Goal: Task Accomplishment & Management: Use online tool/utility

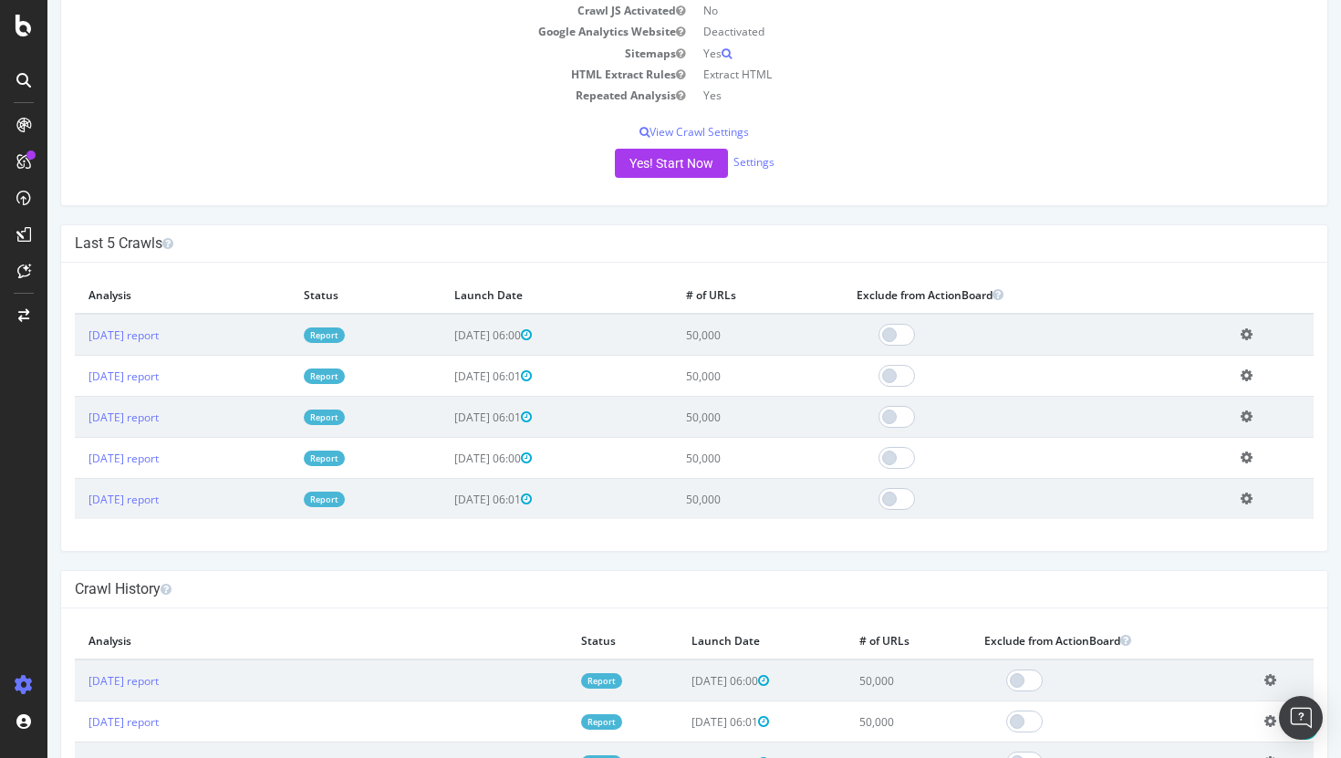
scroll to position [416, 0]
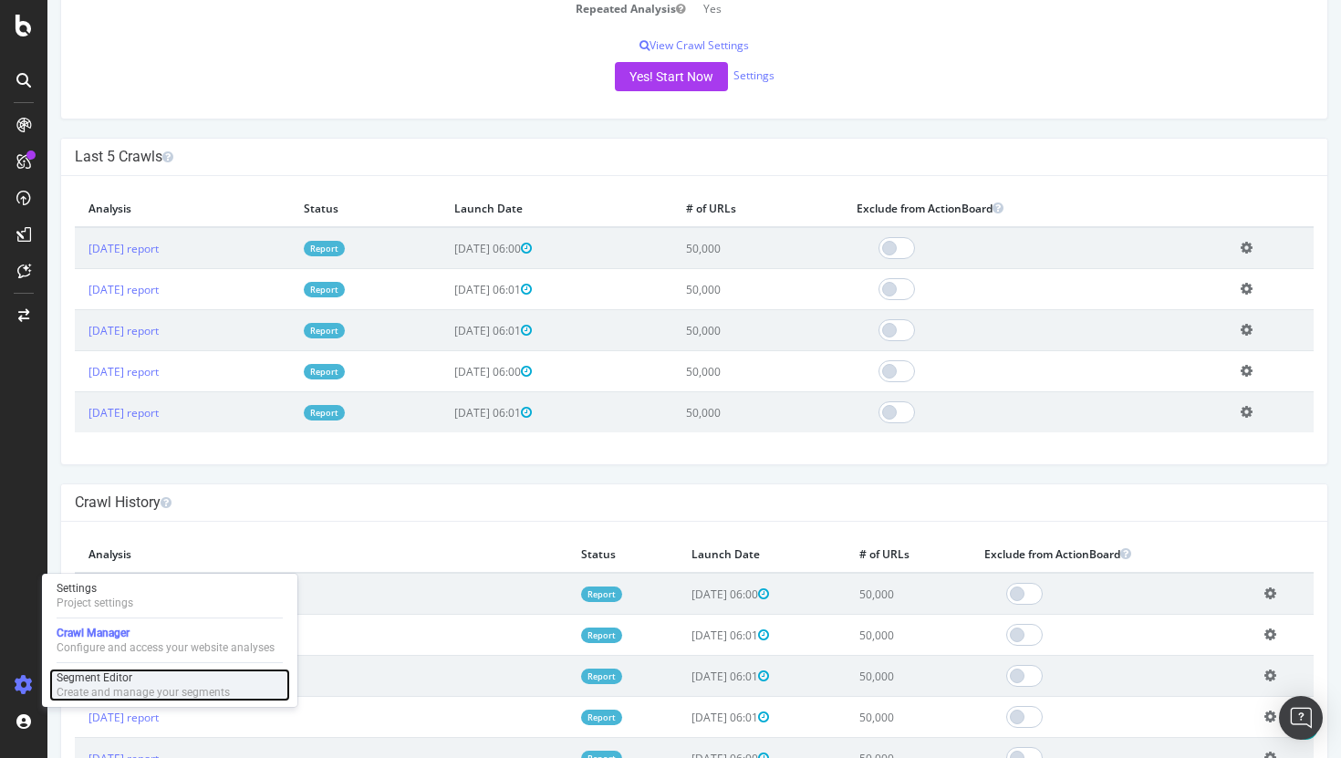
click at [137, 681] on div "Segment Editor" at bounding box center [143, 677] width 173 height 15
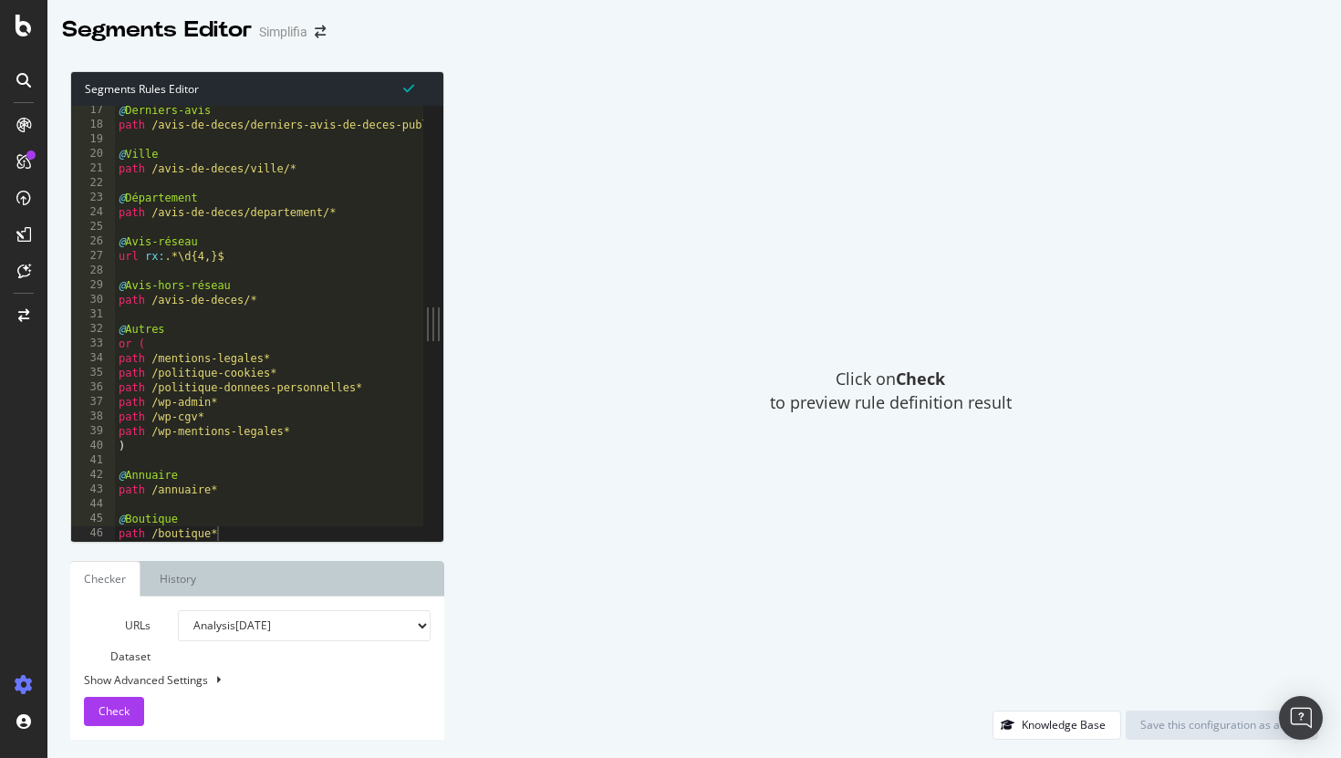
scroll to position [236, 0]
click at [310, 467] on div "@ Derniers-avis path /avis-de-deces/derniers-avis-de-deces-publies* @ Ville pat…" at bounding box center [286, 335] width 342 height 464
click at [319, 445] on div "@ Derniers-avis path /avis-de-deces/derniers-avis-de-deces-publies* @ Ville pat…" at bounding box center [286, 335] width 342 height 464
type textarea ")"
click at [329, 300] on div "@ Derniers-avis path /avis-de-deces/derniers-avis-de-deces-publies* @ Ville pat…" at bounding box center [286, 335] width 342 height 464
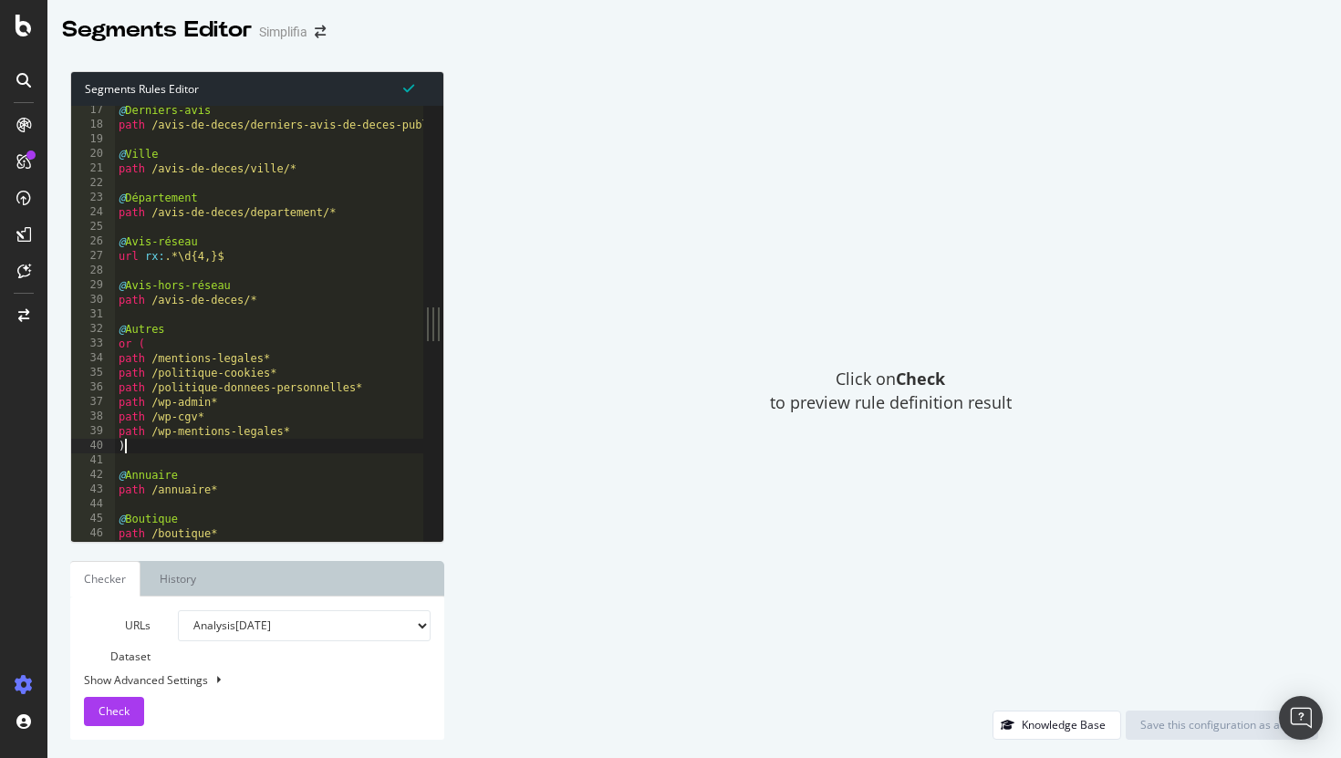
type textarea "path /avis-de-deces/*"
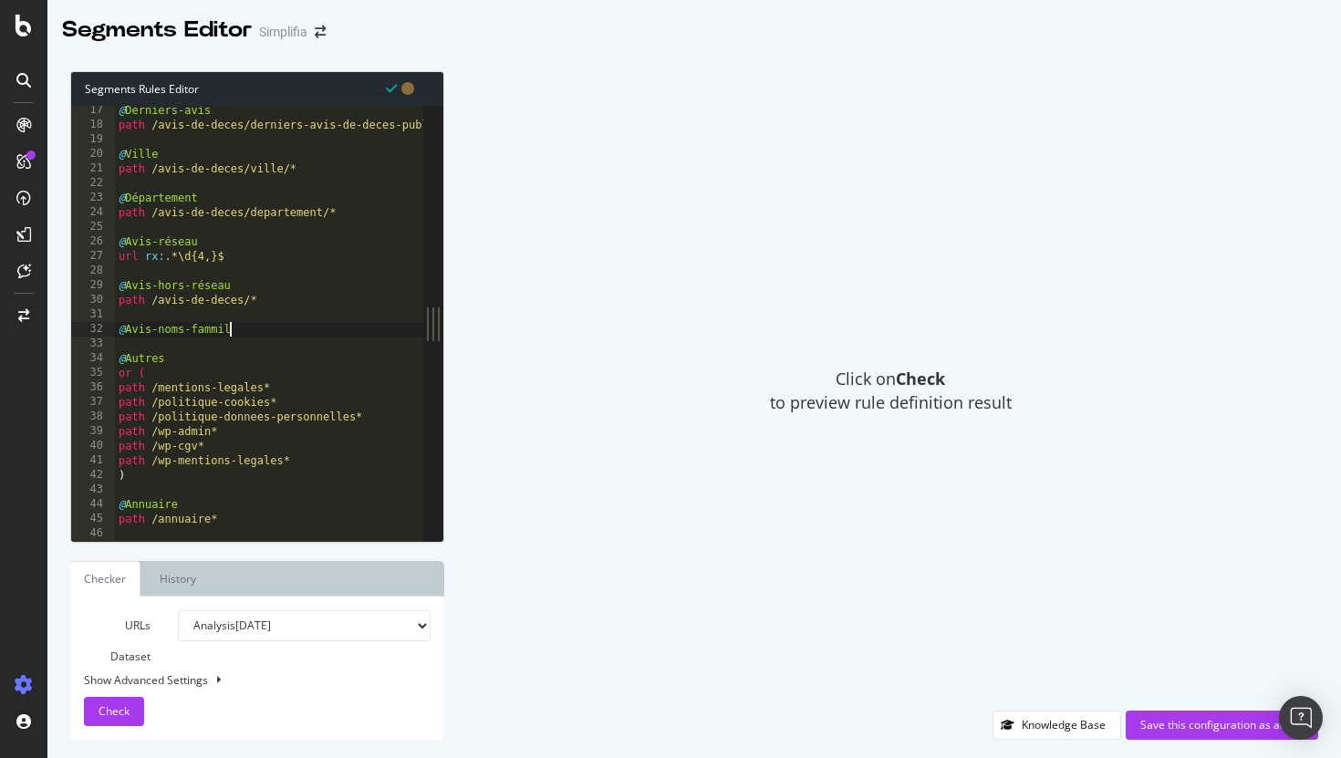
type textarea "@Avis-noms-fammille"
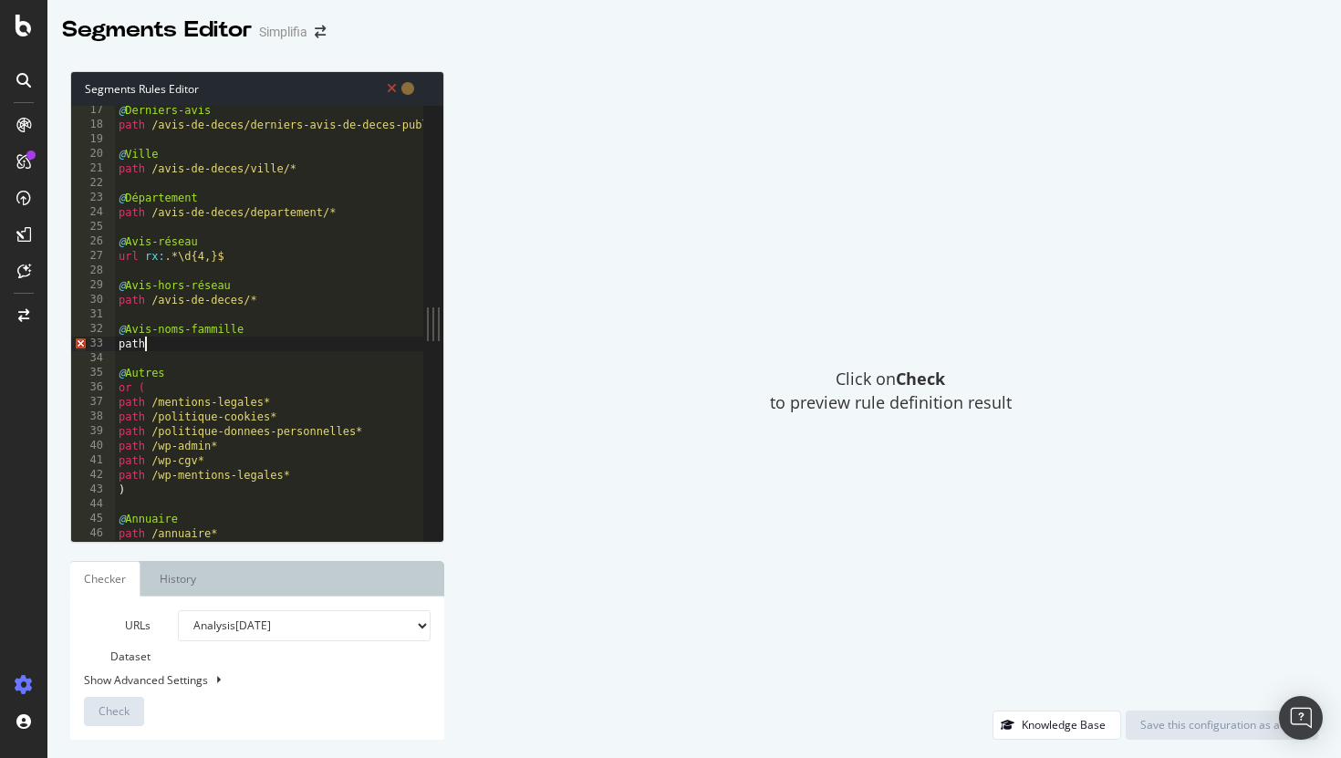
scroll to position [0, 1]
type textarea "p"
paste textarea "[URL][DOMAIN_NAME]"
type textarea "url : [URL][DOMAIN_NAME]"
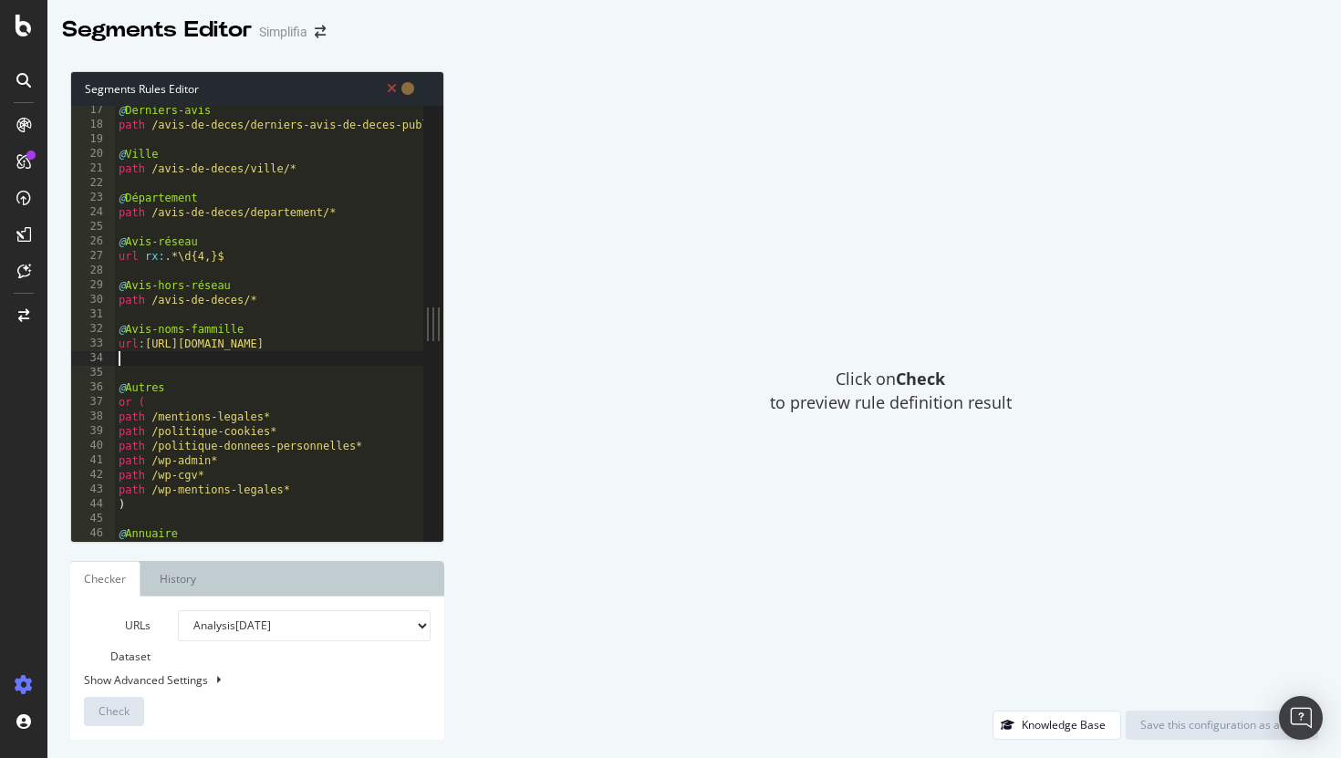
scroll to position [0, 0]
click at [122, 326] on div "@ Derniers-avis path /avis-de-deces/derniers-avis-de-deces-publies* @ Ville pat…" at bounding box center [293, 335] width 356 height 464
type textarea "@Avis-noms-fammille url : [URL][DOMAIN_NAME]"
paste textarea "url : [URL][DOMAIN_NAME]"
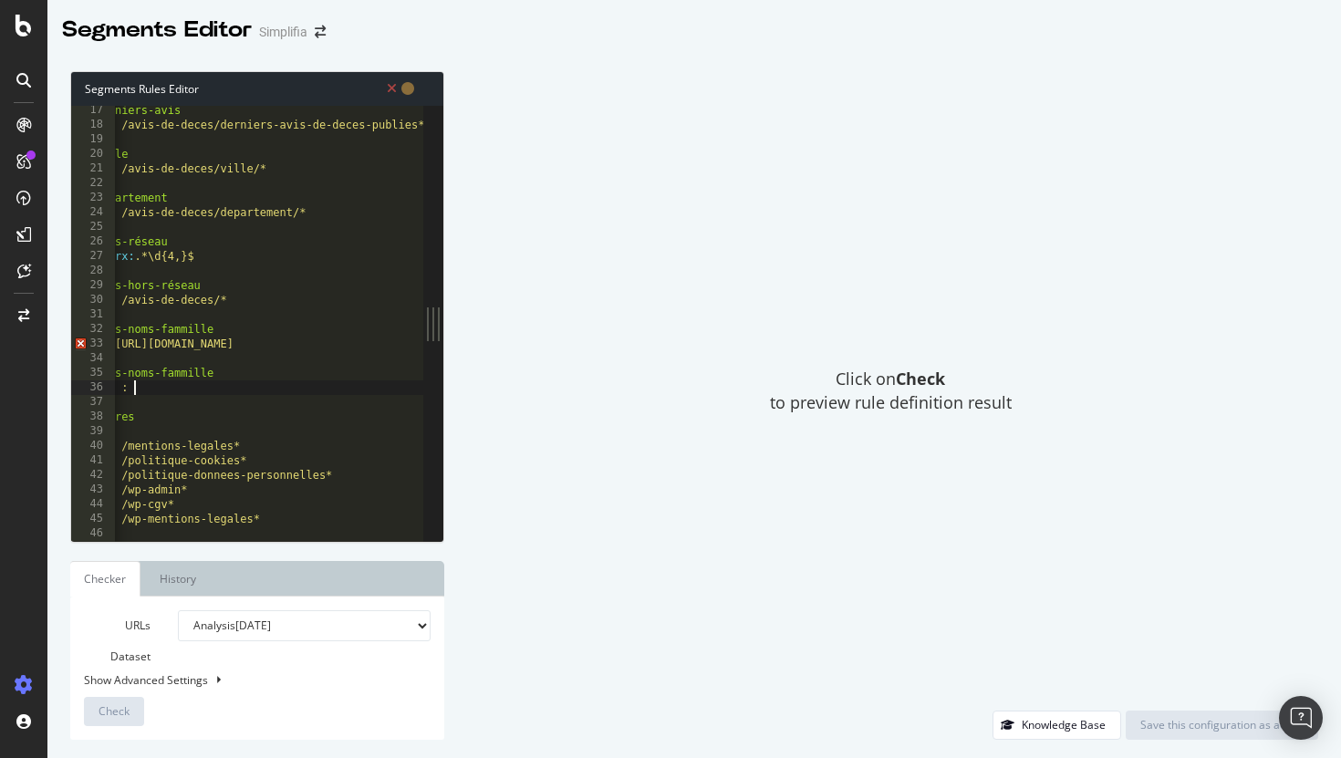
scroll to position [0, 3]
type textarea "path :"
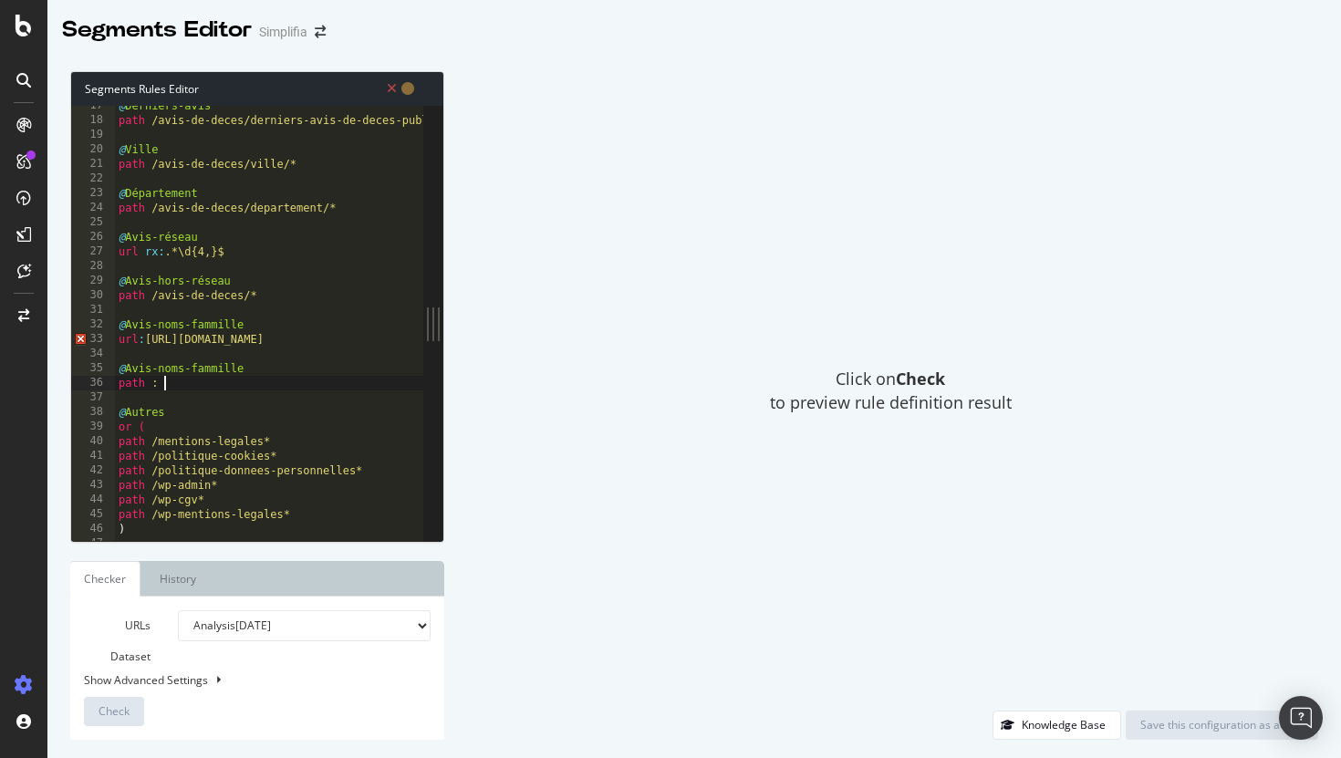
scroll to position [241, 0]
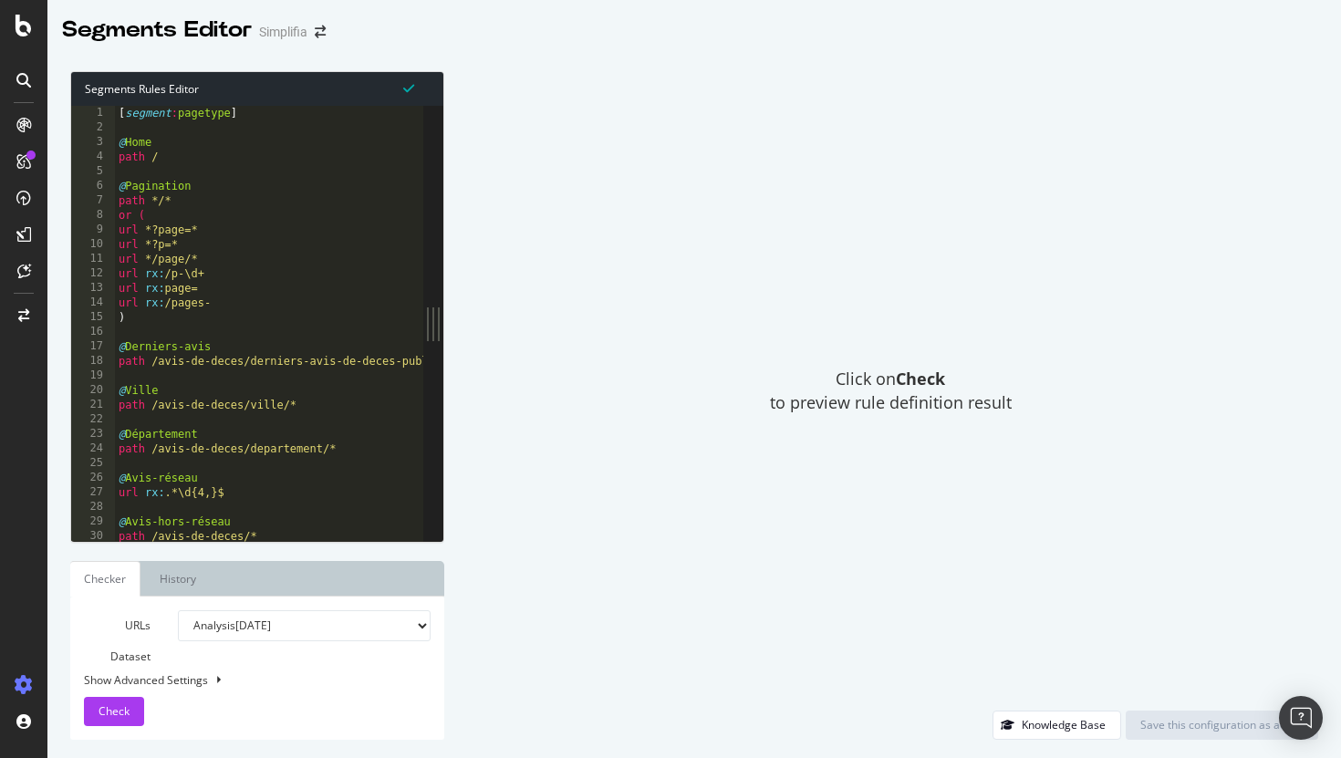
type textarea ")"
click at [204, 317] on div "[ segment : pagetype ] @ Home path / @ Pagination path */* or ( url *?page=* ur…" at bounding box center [286, 338] width 342 height 464
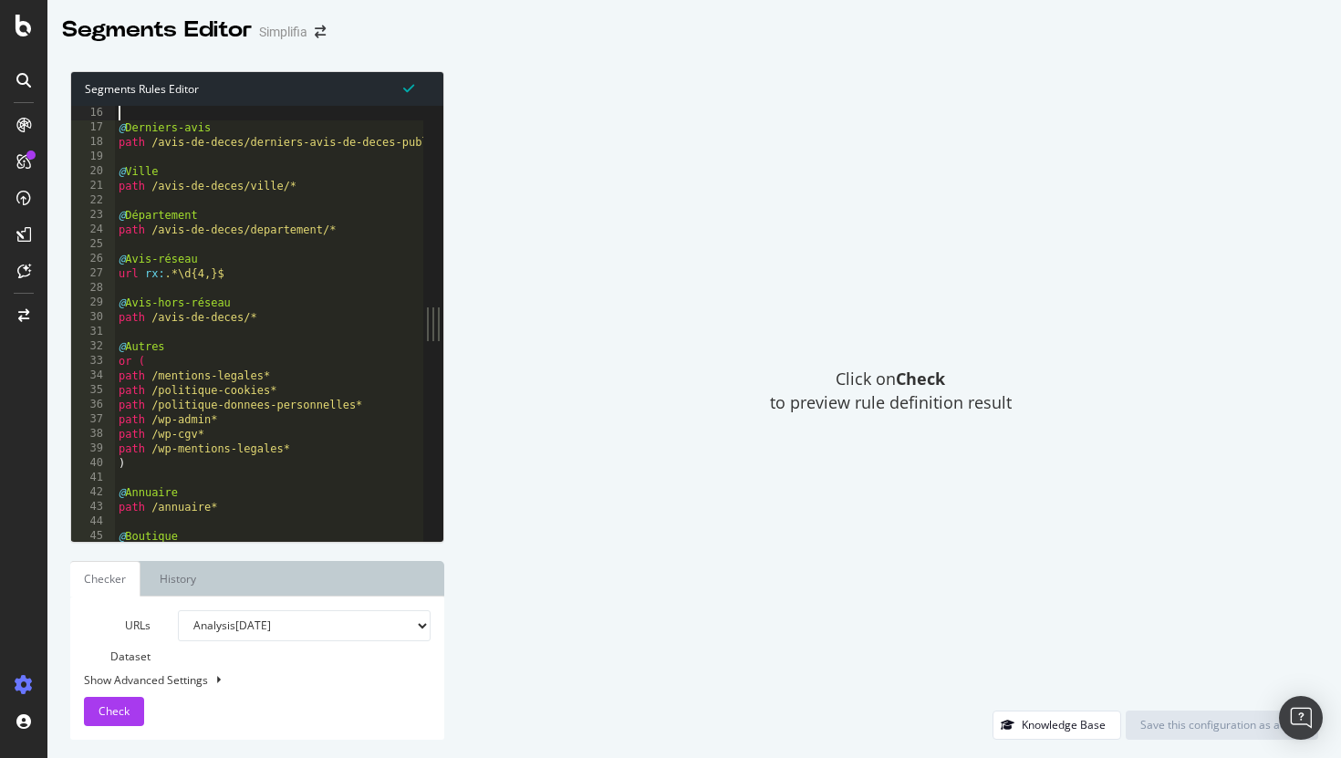
scroll to position [236, 0]
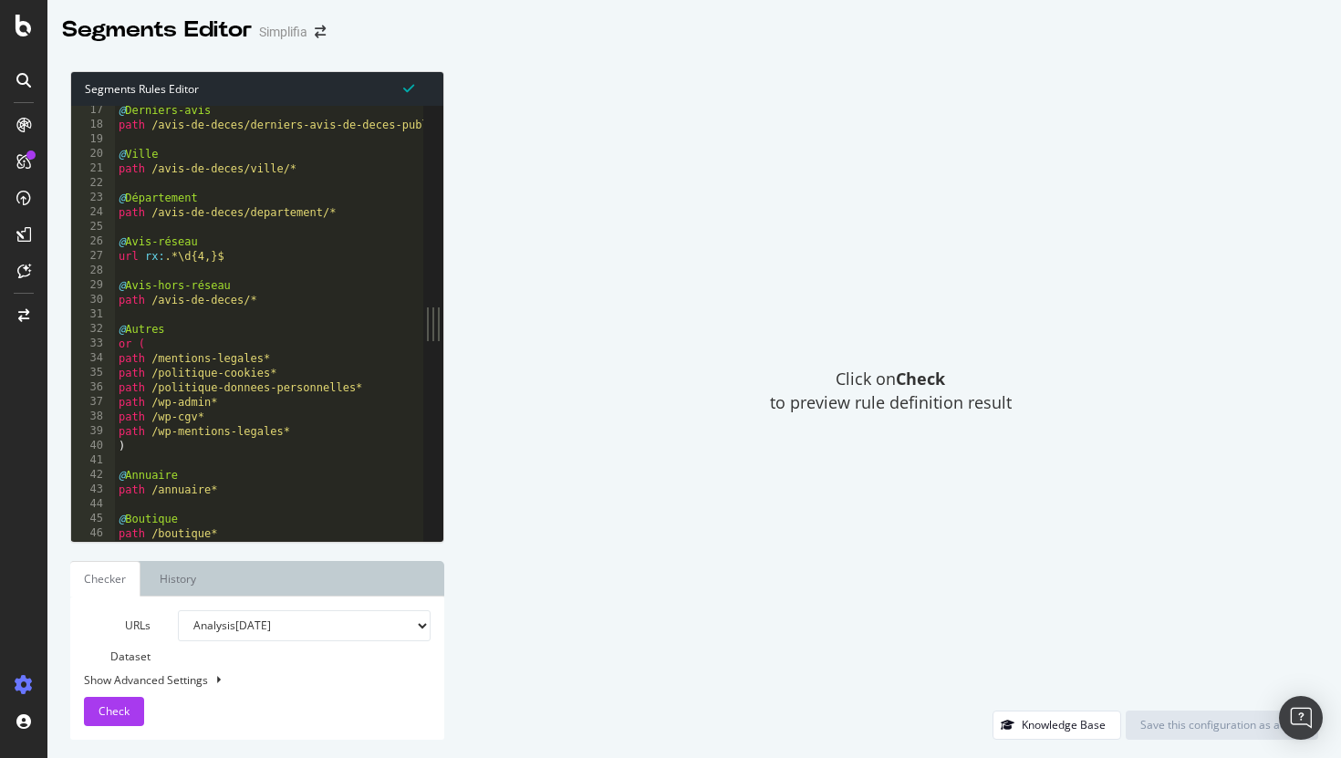
click at [292, 300] on div "@ Derniers-avis path /avis-de-deces/derniers-avis-de-deces-publies* @ Ville pat…" at bounding box center [286, 335] width 342 height 464
type textarea "path /avis-de-deces/*"
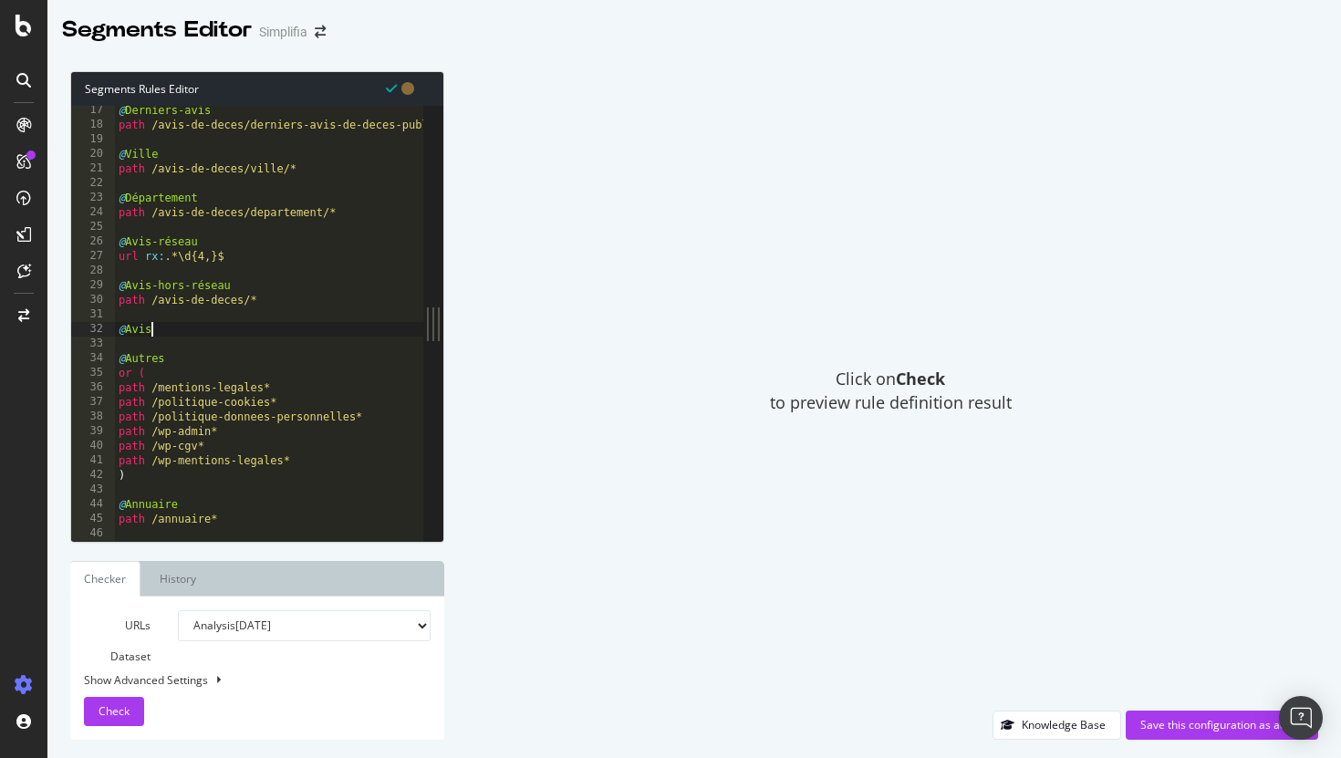
scroll to position [0, 2]
type textarea "@Avis-noms-famille"
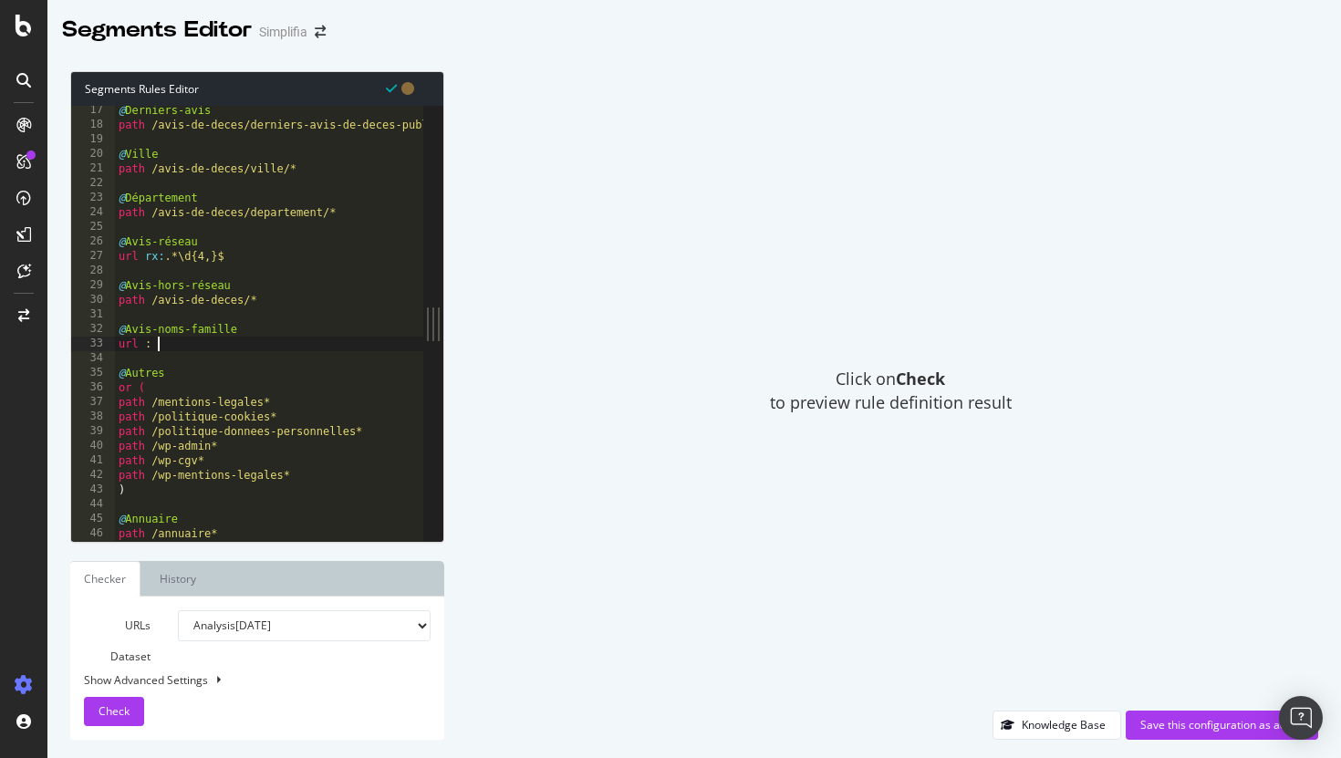
paste textarea "[URL][DOMAIN_NAME]"
type textarea "url : [URL][DOMAIN_NAME]"
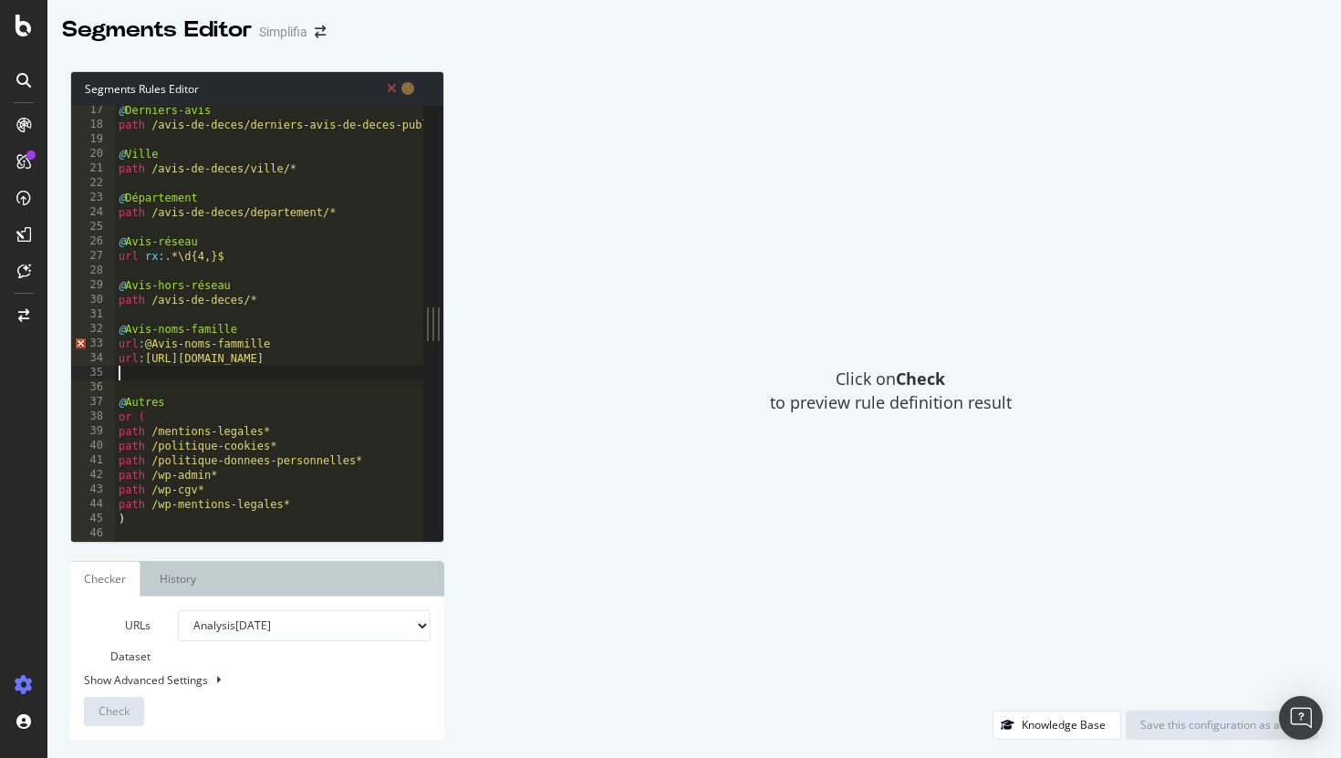
scroll to position [0, 0]
type textarea "url : @Avis-noms-fammille"
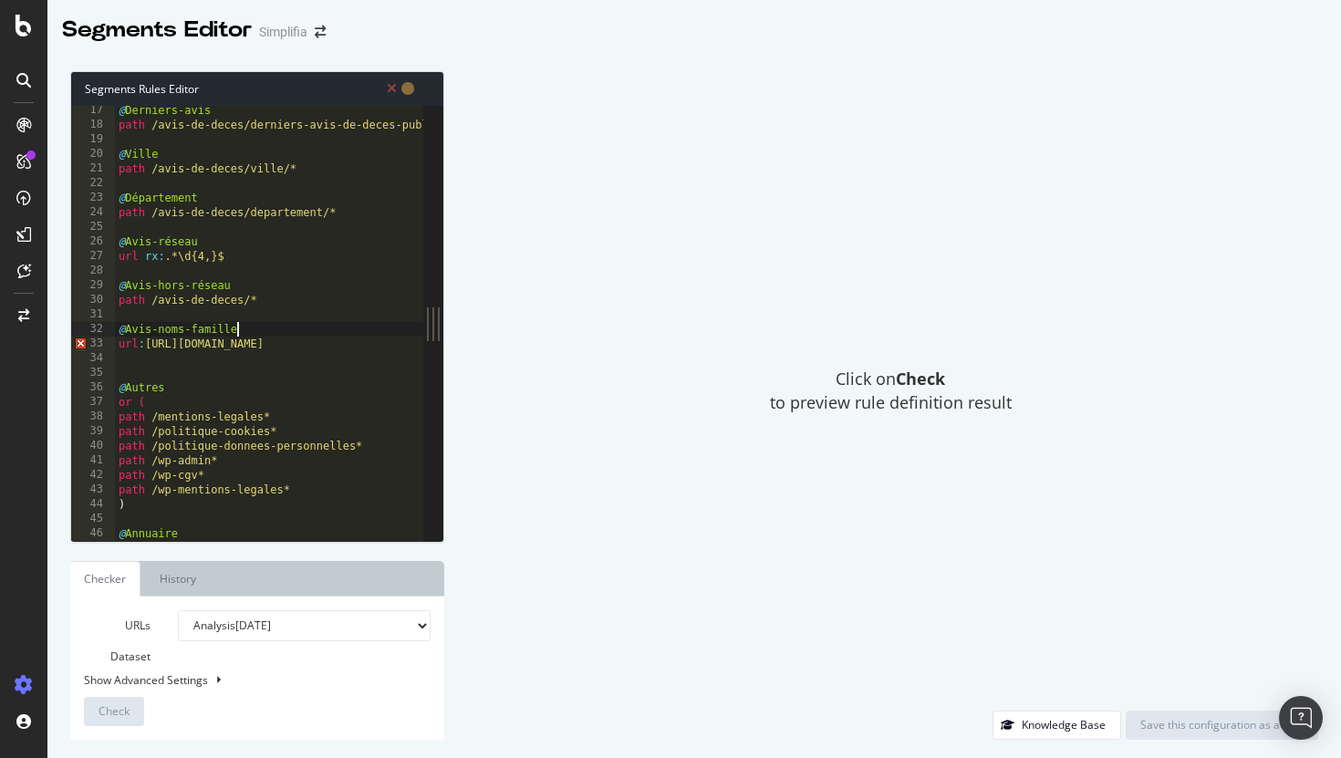
type textarea "@Avis-noms-famille"
click at [319, 358] on div "@ Derniers-avis path /avis-de-deces/derniers-avis-de-deces-publies* @ Ville pat…" at bounding box center [293, 335] width 356 height 464
paste textarea "/famille/"
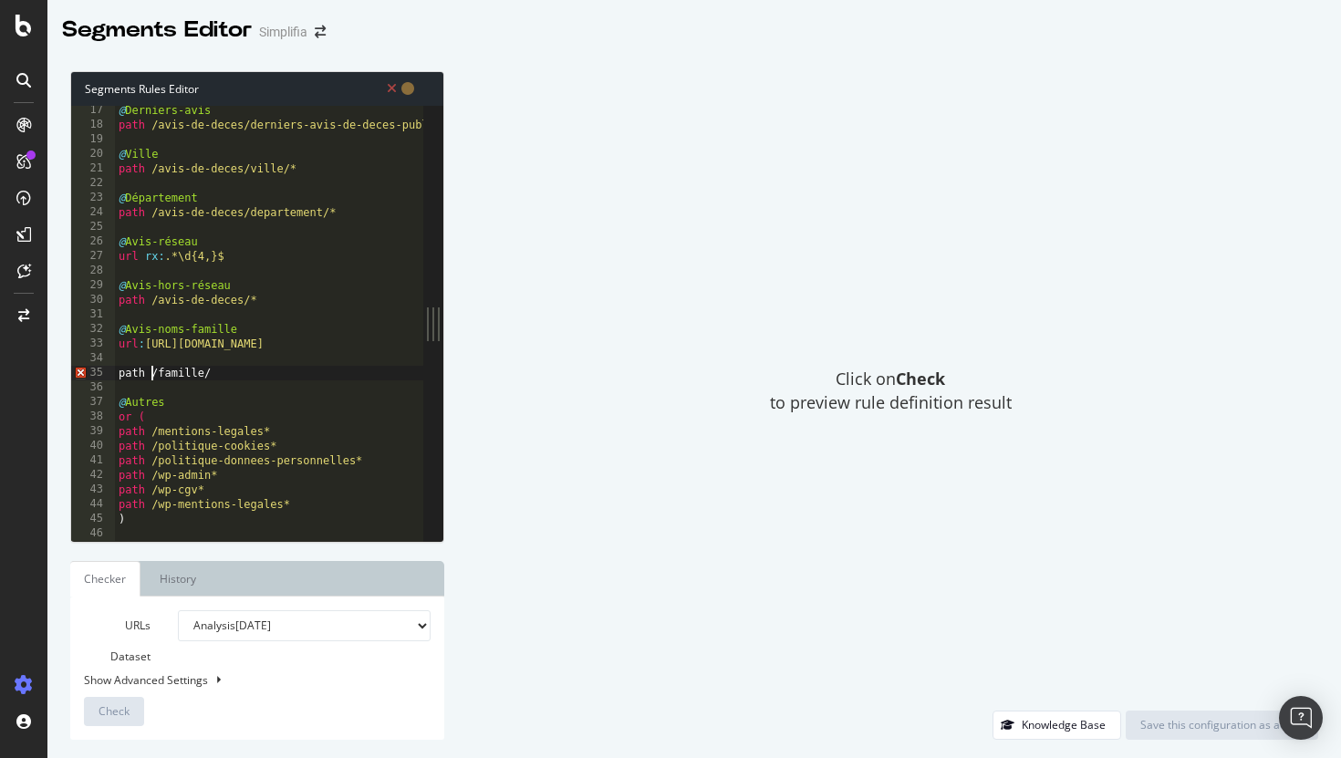
scroll to position [0, 2]
type textarea "path /famille/"
type textarea "url : [URL][DOMAIN_NAME]"
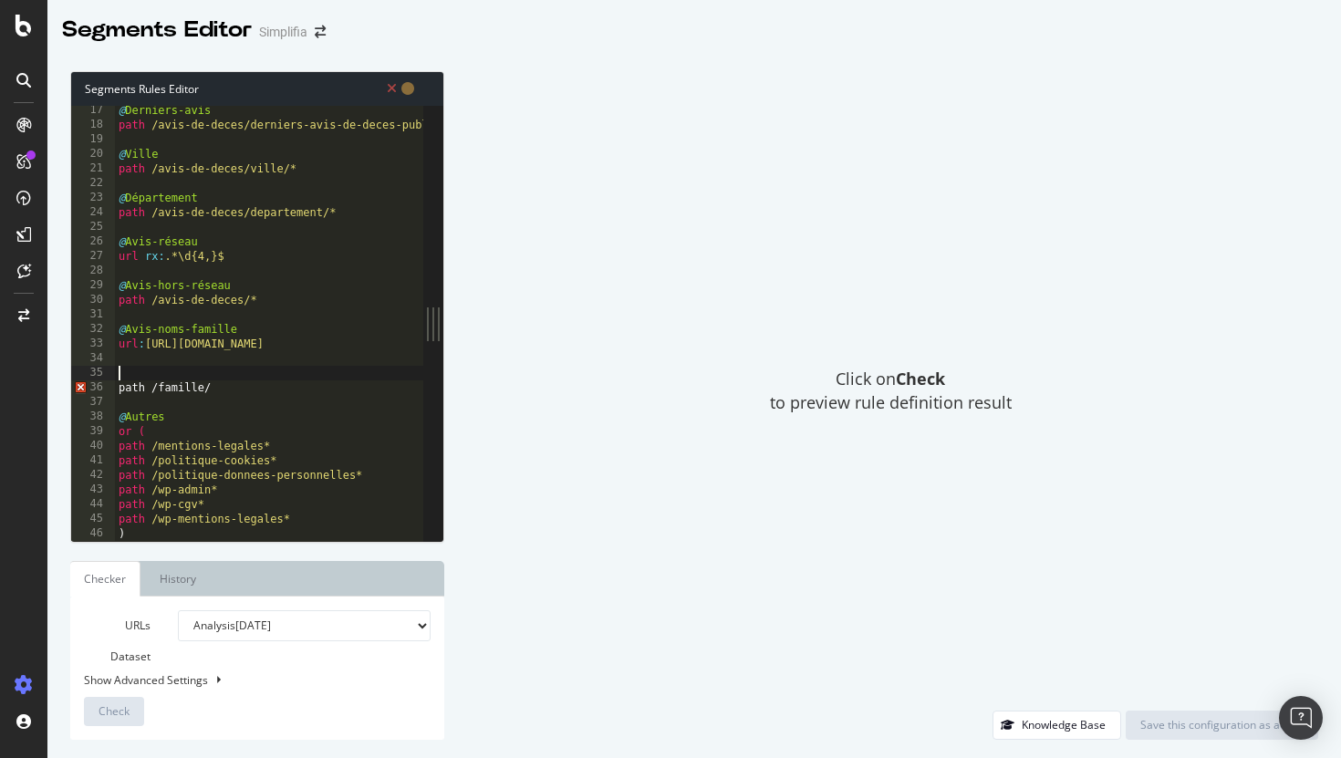
paste textarea "@Avis-noms-famille"
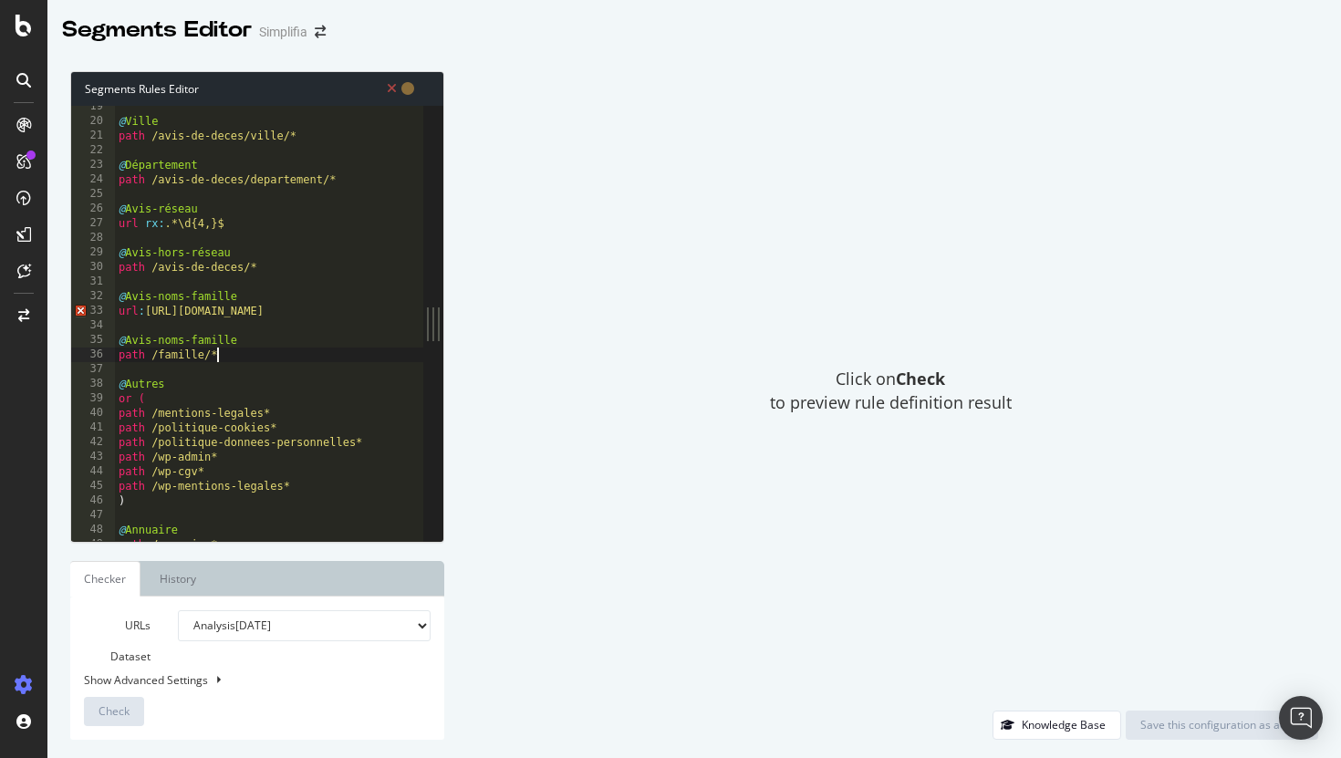
scroll to position [269, 0]
click at [165, 313] on div "@ Ville path /avis-de-deces/ville/* @ Département path /avis-de-deces/departeme…" at bounding box center [293, 331] width 356 height 464
type textarea "url [URL][DOMAIN_NAME]"
click at [133, 706] on button "Check" at bounding box center [114, 711] width 60 height 29
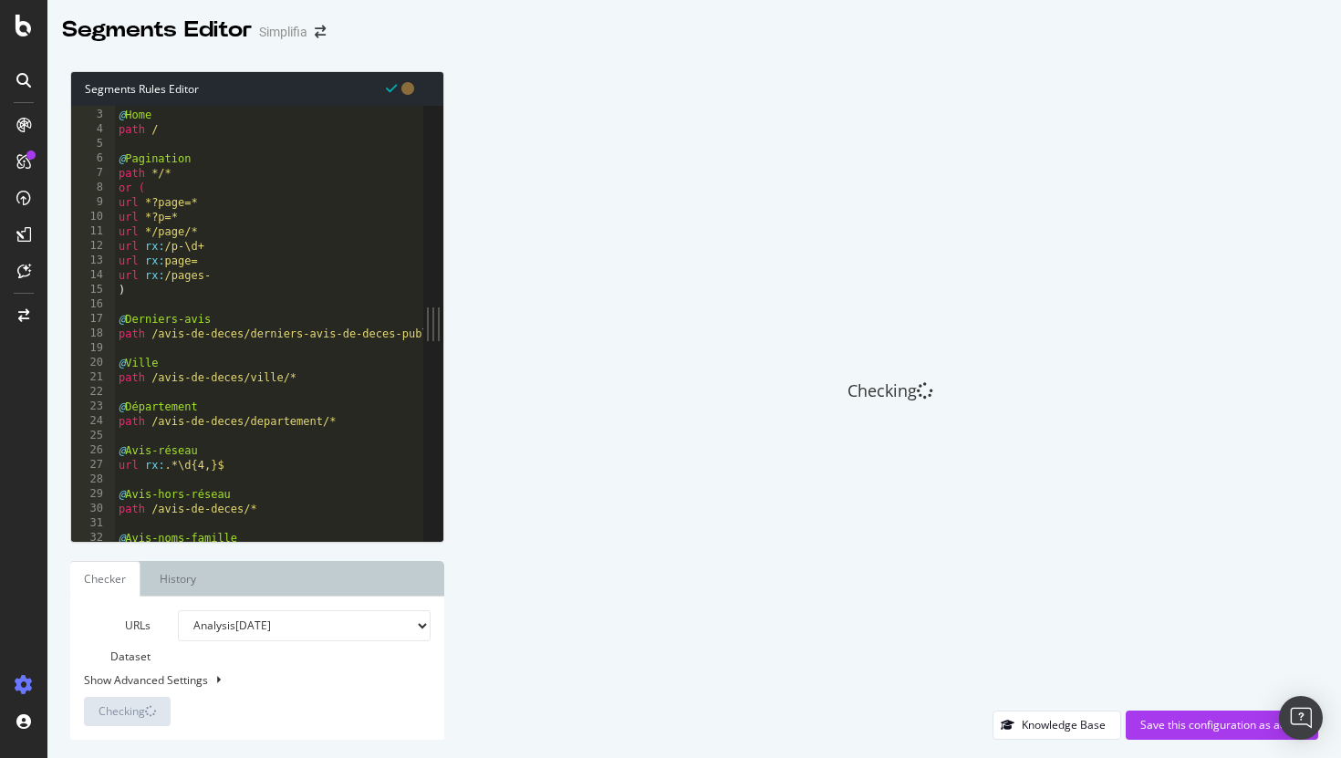
scroll to position [0, 0]
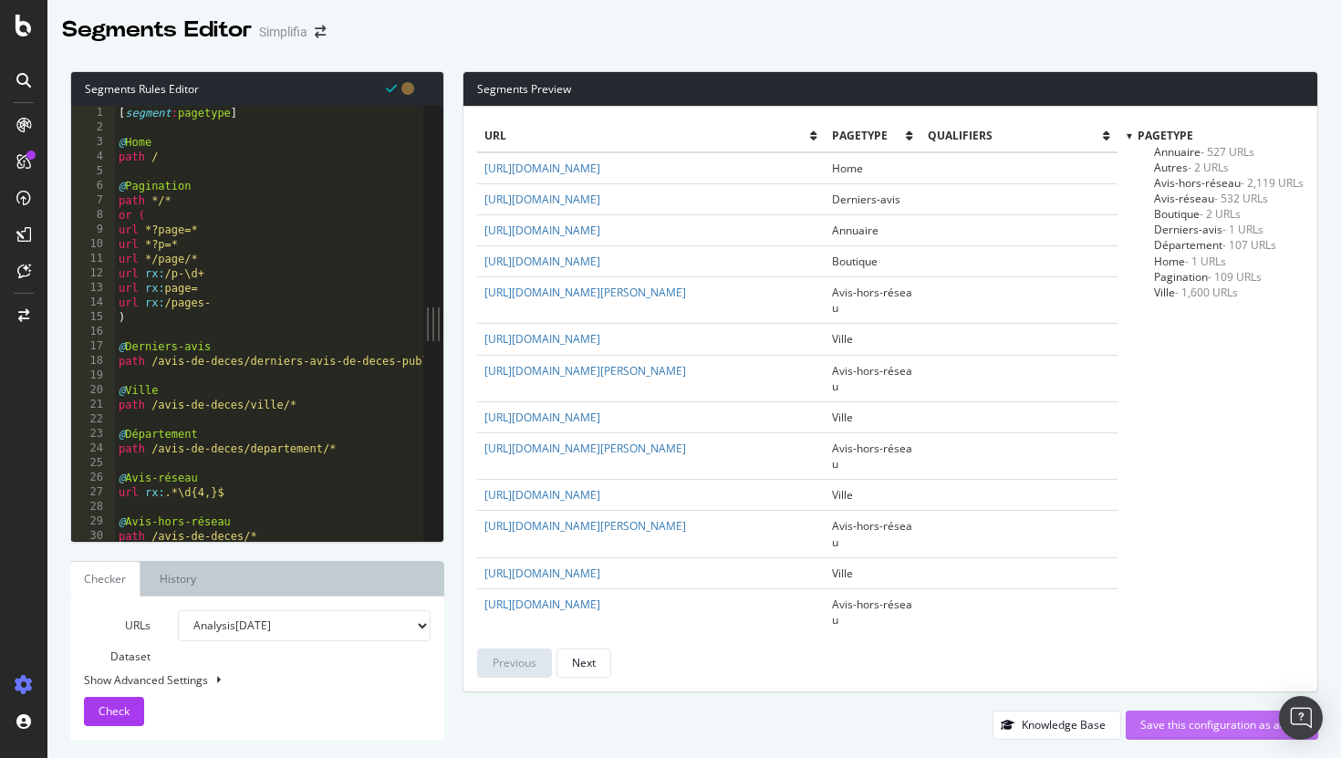
click at [1181, 719] on div "Save this configuration as active" at bounding box center [1221, 725] width 163 height 16
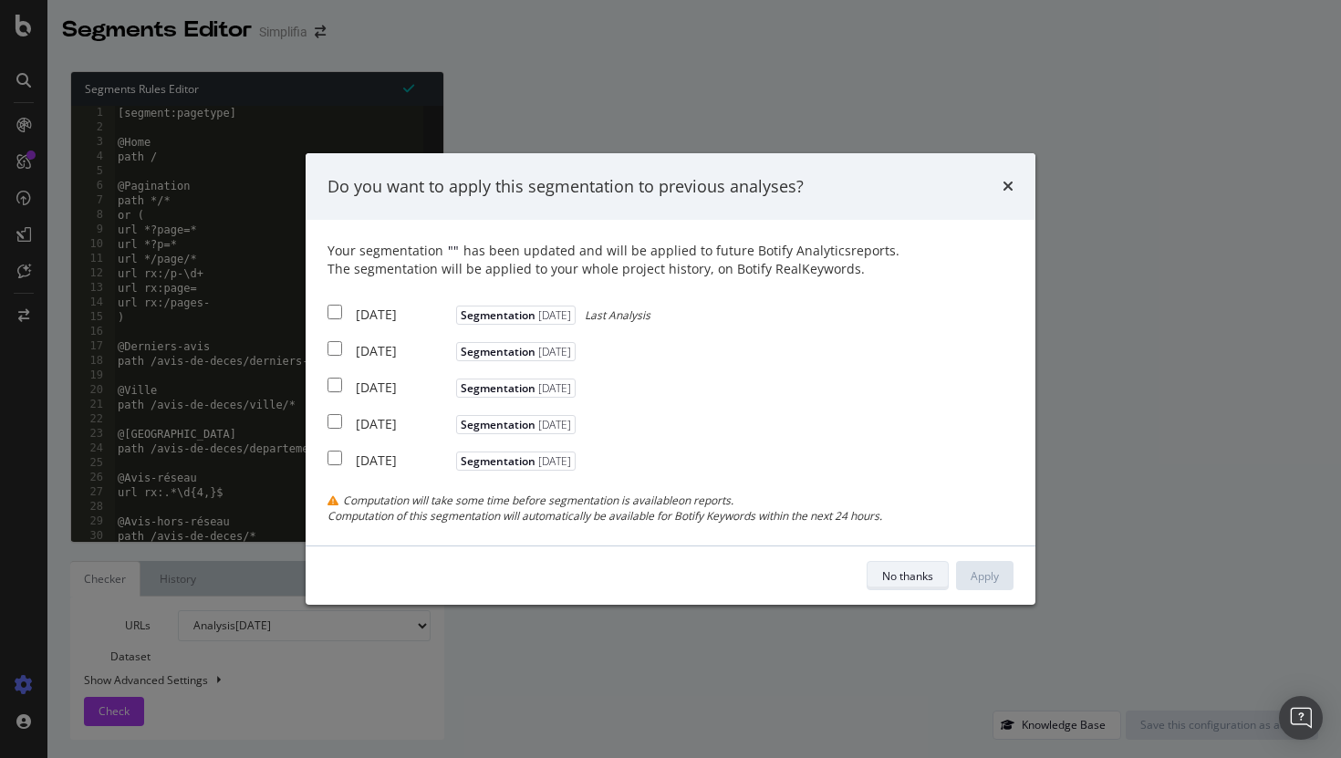
click at [911, 565] on div "No thanks" at bounding box center [907, 576] width 51 height 26
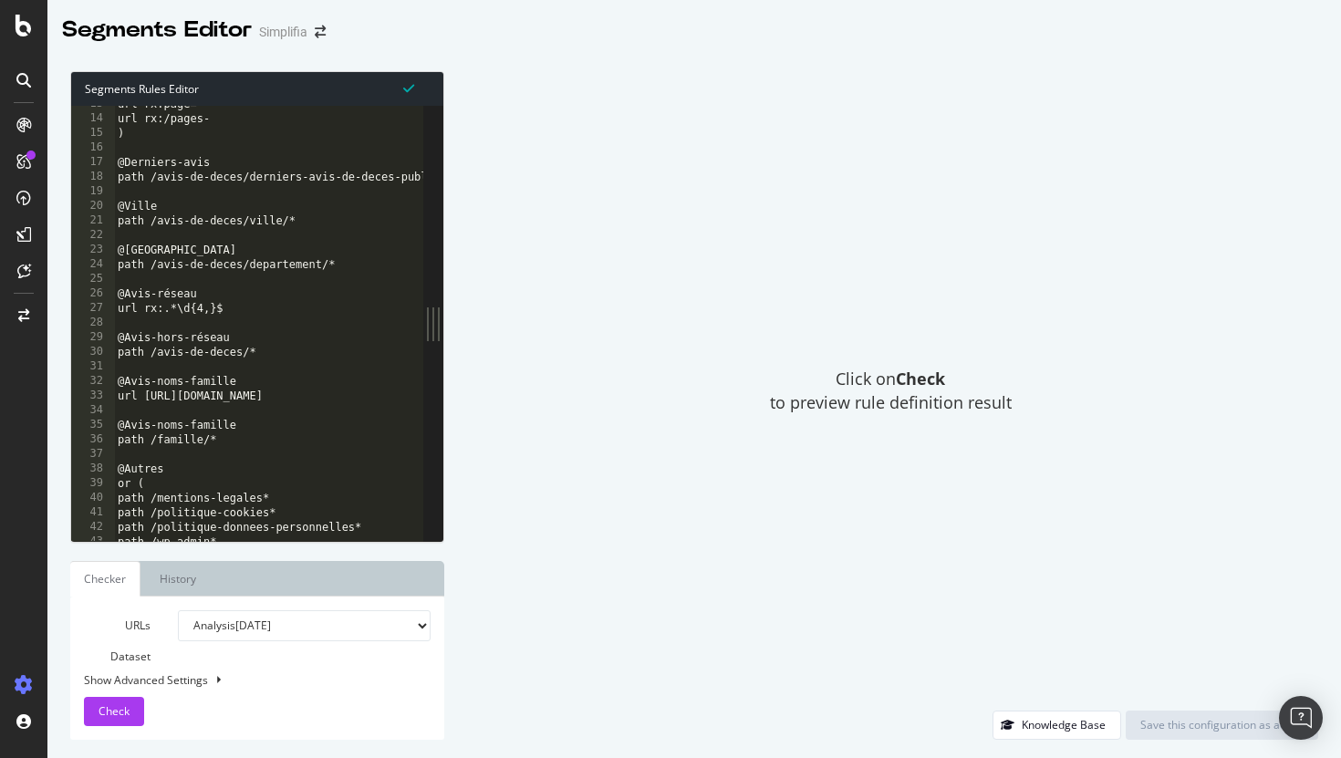
click at [303, 362] on div "url rx:page= url rx:/pages- ) @Derniers-avis path /avis-de-deces/derniers-avis-…" at bounding box center [285, 329] width 342 height 464
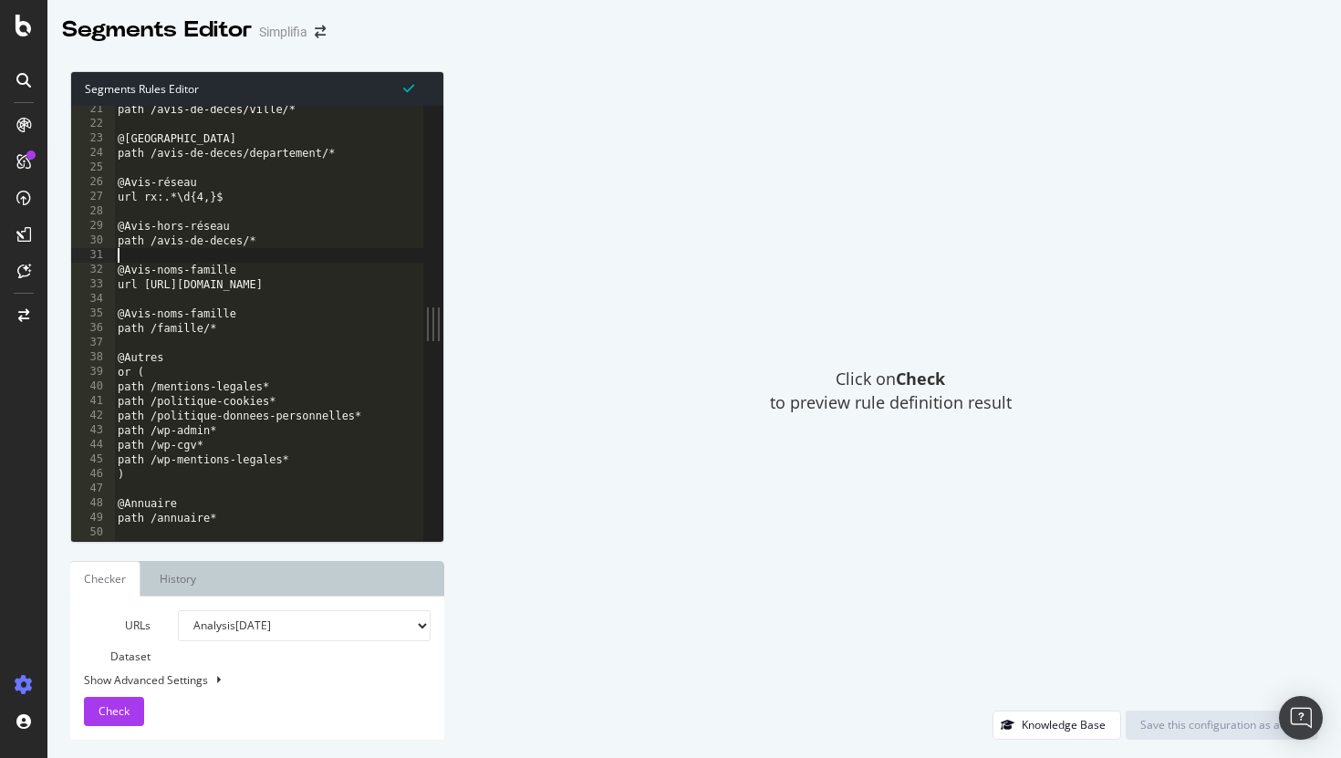
scroll to position [324, 0]
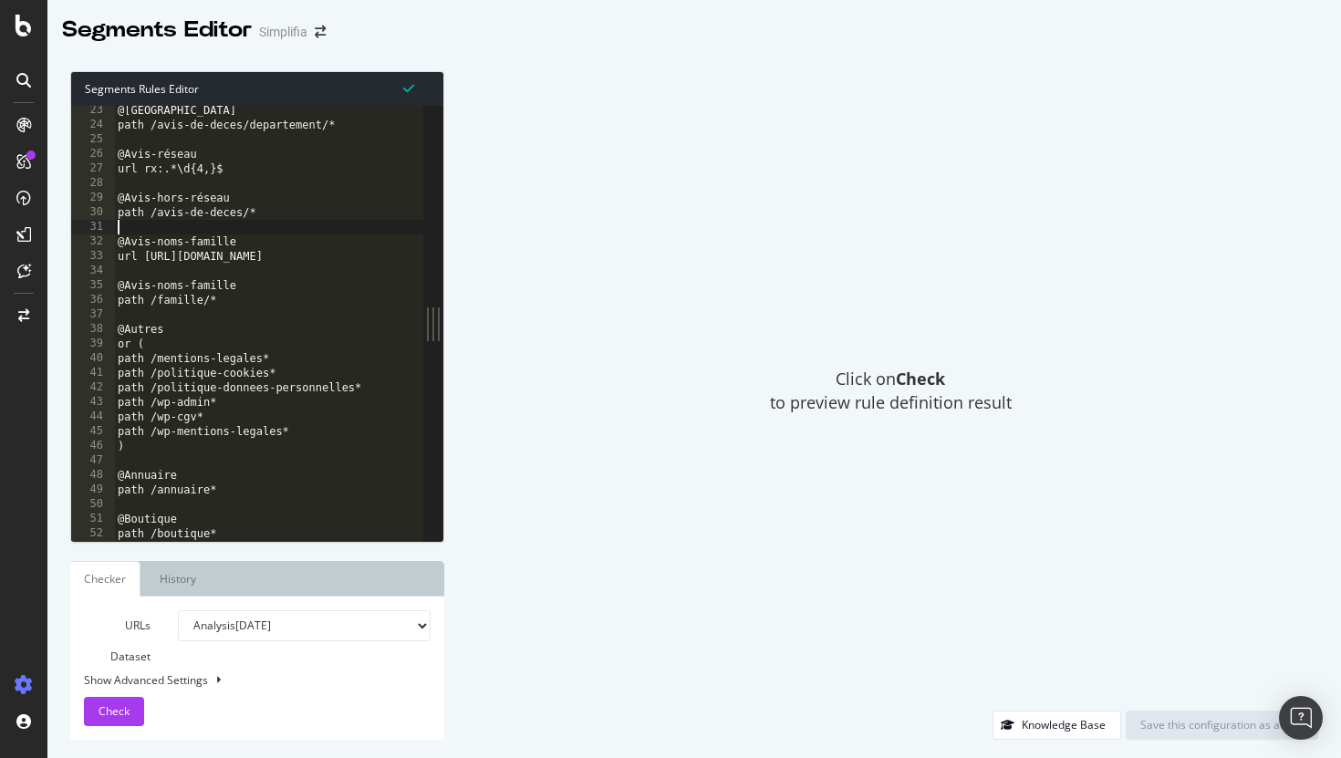
click at [545, 445] on div "Click on Check to preview rule definition result" at bounding box center [890, 390] width 856 height 639
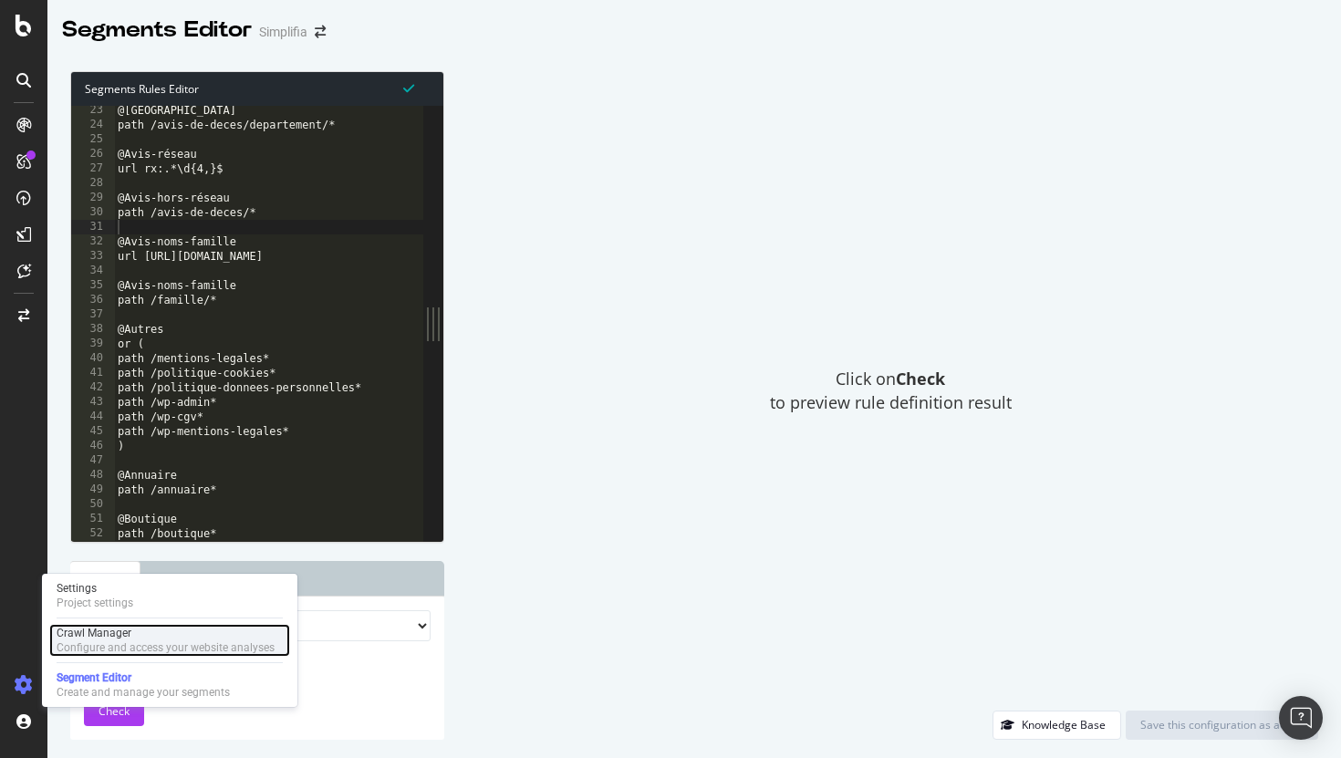
click at [78, 646] on div "Configure and access your website analyses" at bounding box center [166, 647] width 218 height 15
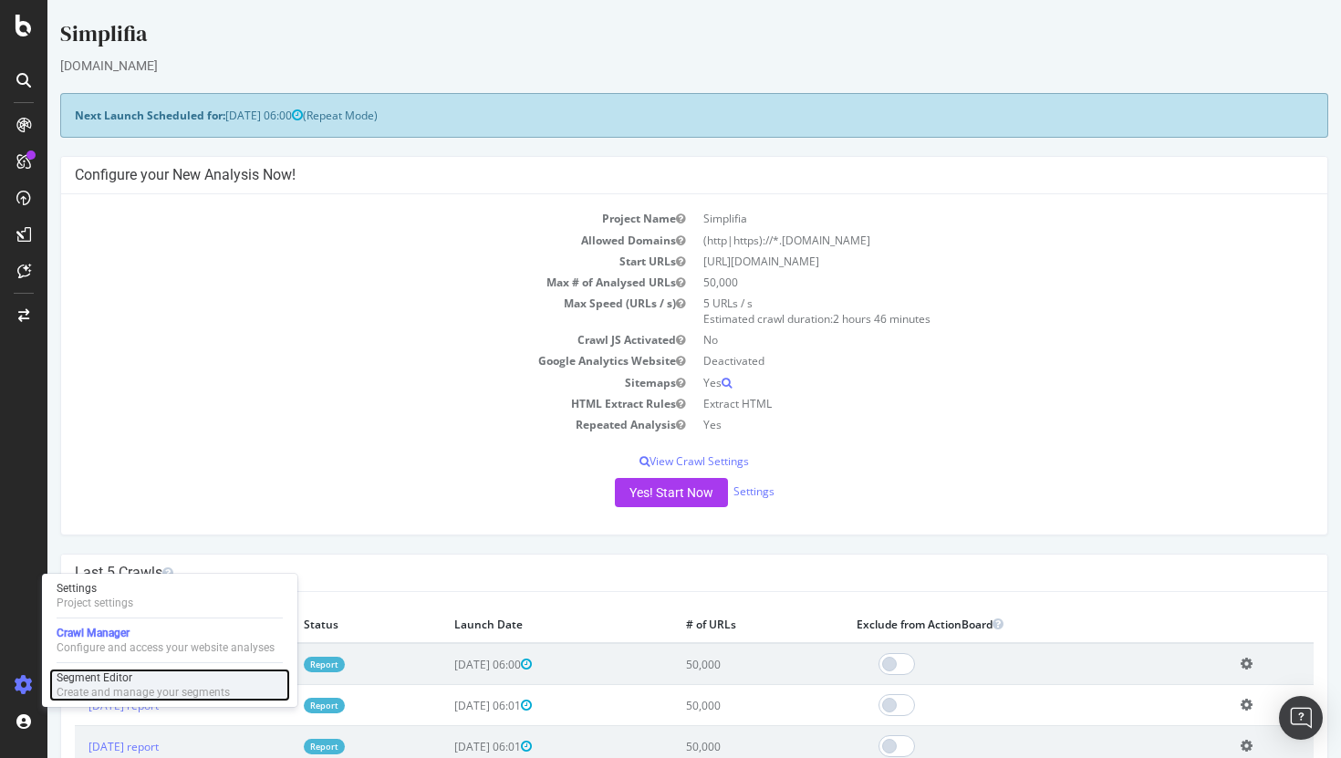
click at [66, 684] on div "Segment Editor" at bounding box center [143, 677] width 173 height 15
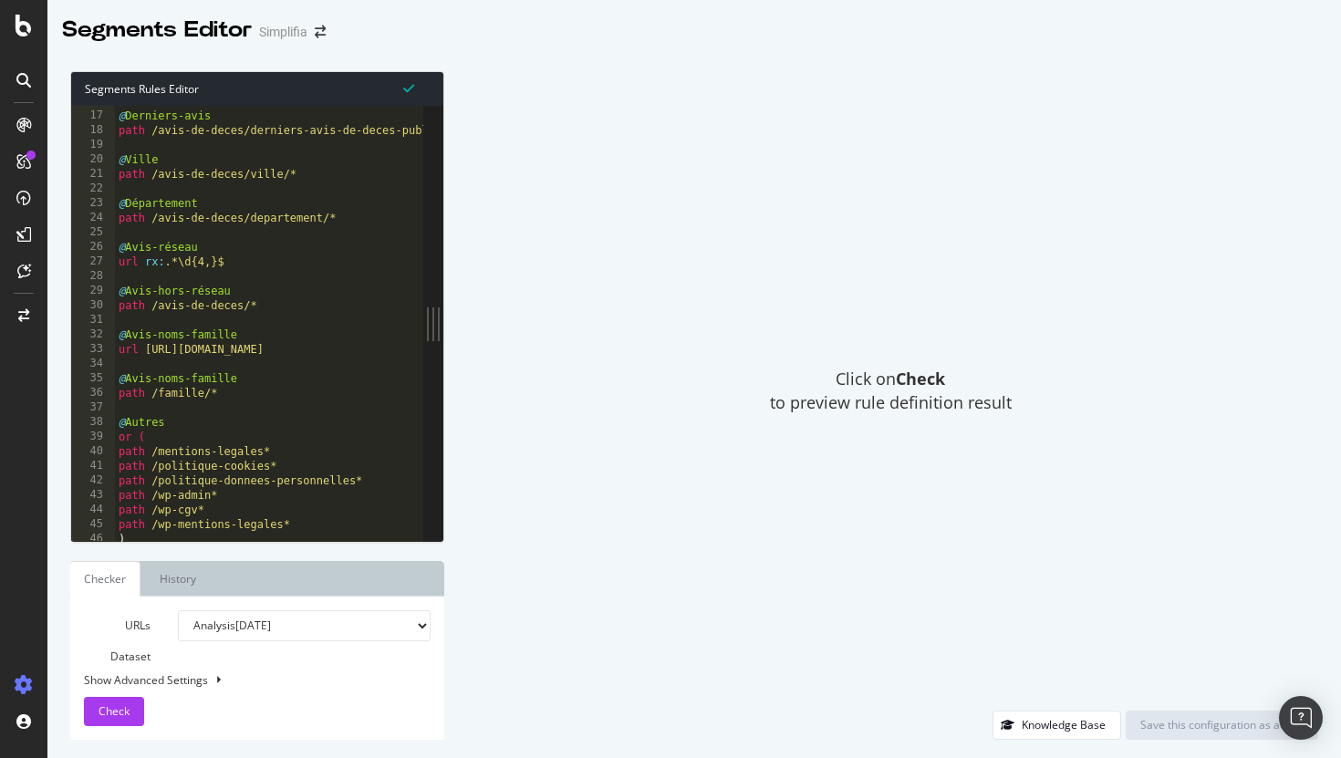
scroll to position [232, 0]
